Goal: Find contact information: Find contact information

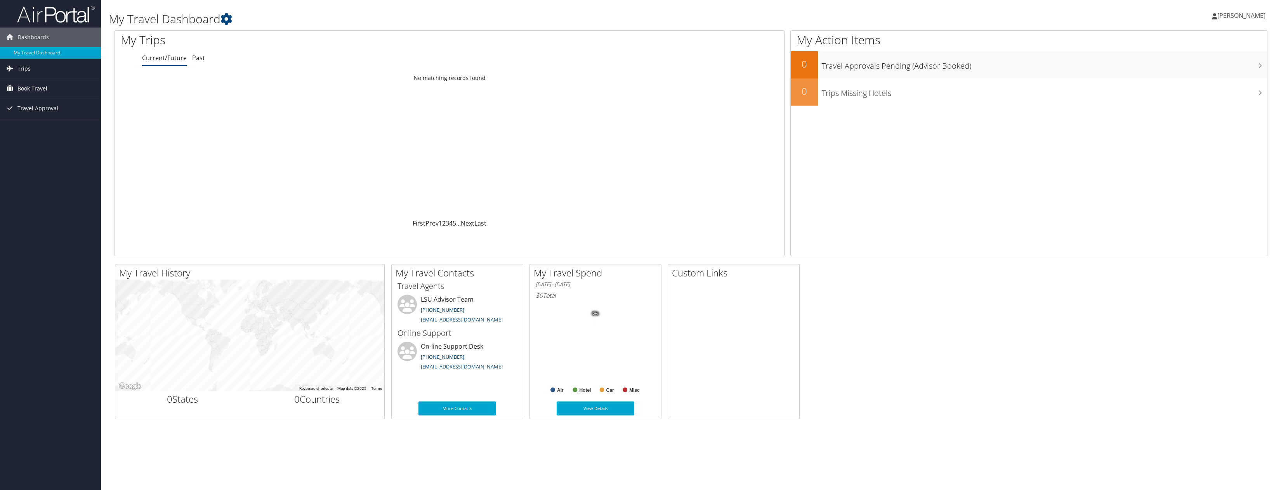
click at [46, 85] on span "Book Travel" at bounding box center [32, 88] width 30 height 19
click at [41, 115] on link "Book/Manage Online Trips" at bounding box center [50, 116] width 101 height 12
click at [1227, 18] on span "[PERSON_NAME]" at bounding box center [1242, 15] width 48 height 9
click at [1200, 58] on link "Travel Agency Contacts" at bounding box center [1222, 55] width 87 height 13
